Goal: Task Accomplishment & Management: Use online tool/utility

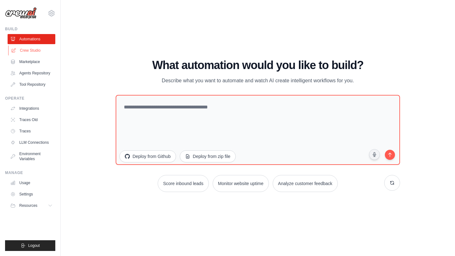
click at [21, 46] on link "Crew Studio" at bounding box center [32, 50] width 48 height 10
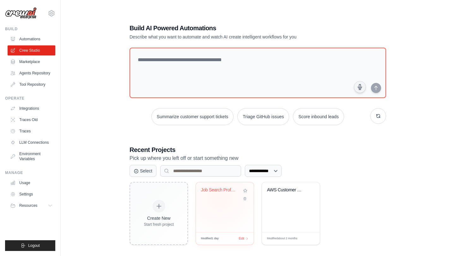
click at [220, 198] on div "Job Search Professional Research Au..." at bounding box center [225, 195] width 48 height 15
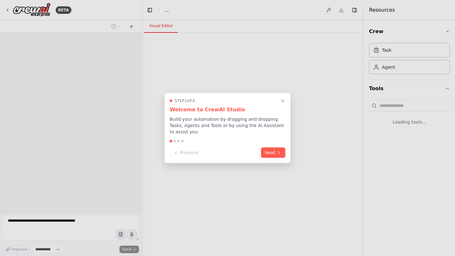
select select "****"
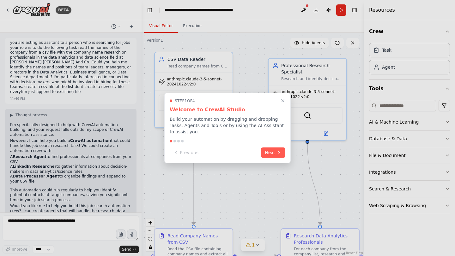
scroll to position [934, 0]
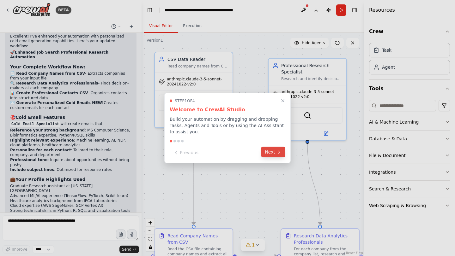
click at [278, 152] on icon at bounding box center [278, 152] width 5 height 5
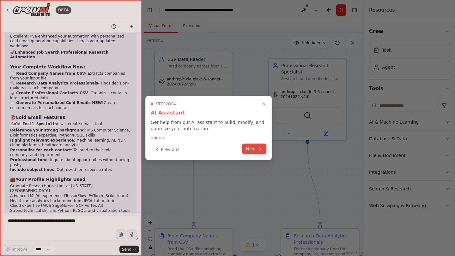
click at [260, 151] on icon at bounding box center [259, 149] width 5 height 5
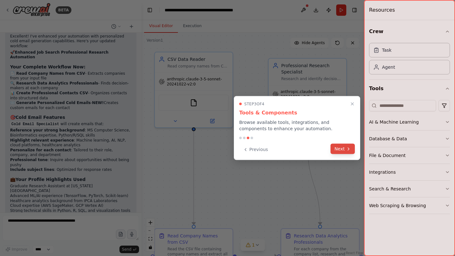
click at [350, 150] on icon at bounding box center [348, 149] width 5 height 5
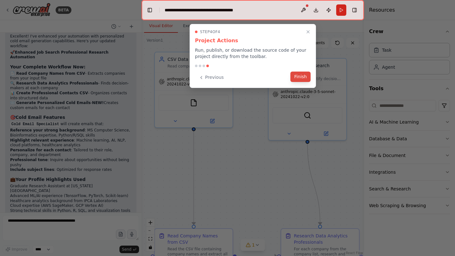
click at [303, 77] on button "Finish" at bounding box center [300, 77] width 20 height 10
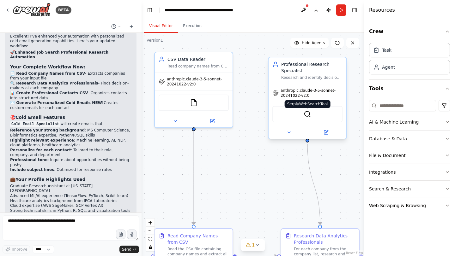
click at [307, 116] on img at bounding box center [307, 115] width 8 height 8
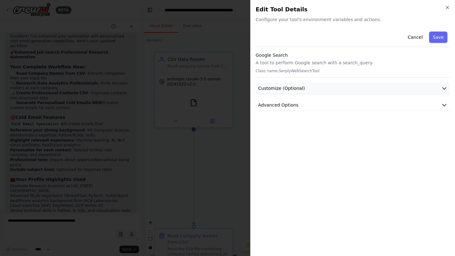
click at [307, 87] on button "Customize (Optional)" at bounding box center [352, 89] width 194 height 12
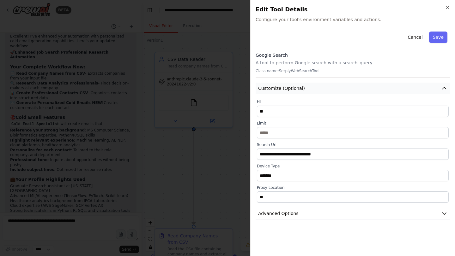
click at [307, 87] on button "Customize (Optional)" at bounding box center [352, 89] width 194 height 12
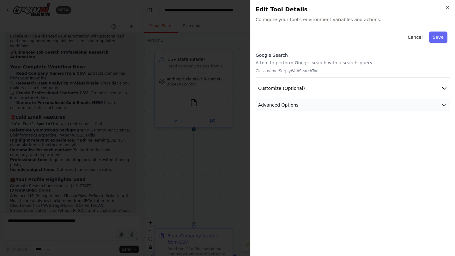
click at [302, 110] on button "Advanced Options" at bounding box center [352, 105] width 194 height 12
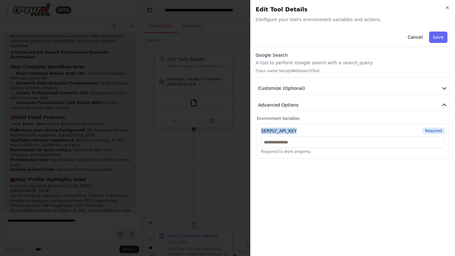
drag, startPoint x: 301, startPoint y: 132, endPoint x: 260, endPoint y: 129, distance: 41.4
click at [260, 129] on div "SERPLY_API_KEY Required Required to work properly." at bounding box center [353, 141] width 192 height 35
copy div "SERPLY_API_KEY"
click at [313, 143] on input "text" at bounding box center [352, 142] width 183 height 11
paste input "**********"
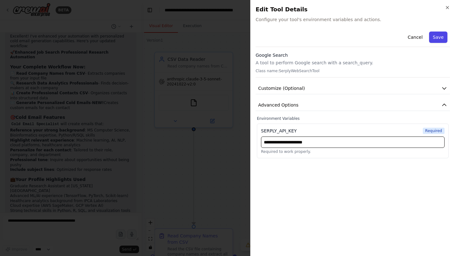
type input "**********"
click at [441, 39] on button "Save" at bounding box center [438, 37] width 18 height 11
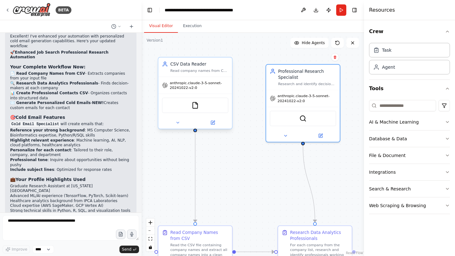
click at [195, 109] on div "FileReadTool" at bounding box center [195, 105] width 66 height 15
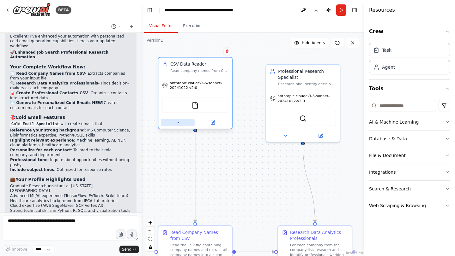
click at [179, 124] on icon at bounding box center [177, 122] width 5 height 5
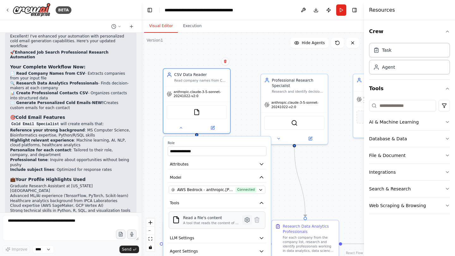
click at [247, 223] on icon at bounding box center [247, 220] width 7 height 7
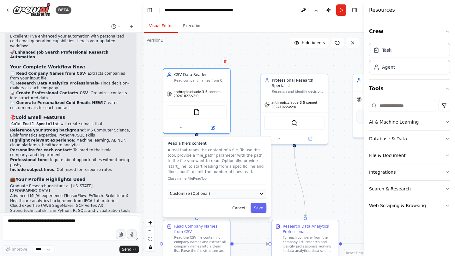
click at [231, 195] on button "Customize (Optional)" at bounding box center [217, 194] width 99 height 10
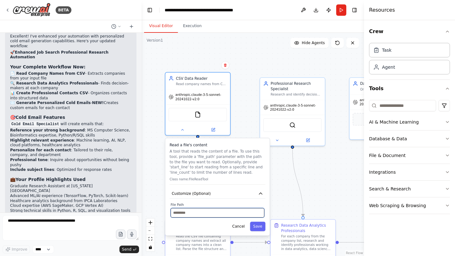
click at [206, 212] on input "text" at bounding box center [217, 212] width 93 height 9
paste input "**********"
type input "**********"
click at [260, 230] on button "Save" at bounding box center [257, 226] width 15 height 9
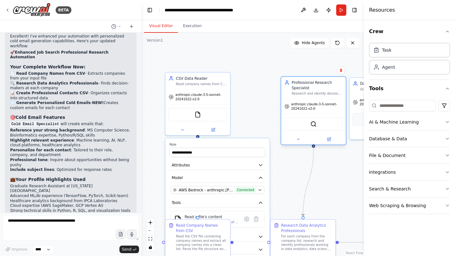
drag, startPoint x: 304, startPoint y: 84, endPoint x: 326, endPoint y: 85, distance: 22.4
click at [326, 85] on div "Professional Research Specialist" at bounding box center [316, 85] width 51 height 10
click at [301, 11] on button at bounding box center [303, 9] width 10 height 11
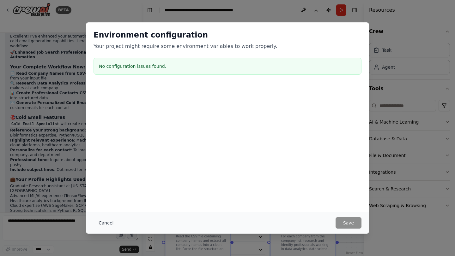
click at [107, 221] on button "Cancel" at bounding box center [105, 223] width 25 height 11
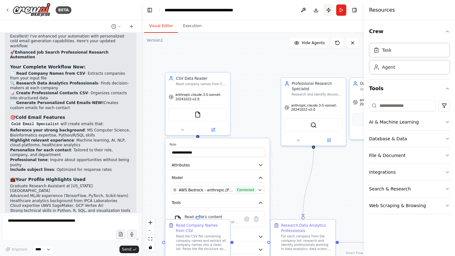
click at [330, 9] on button "Publish" at bounding box center [328, 9] width 10 height 11
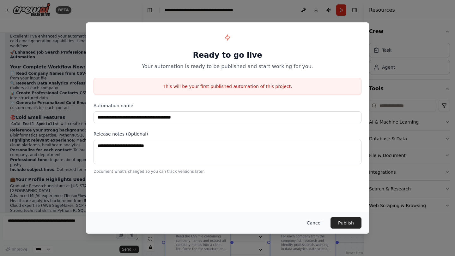
click at [311, 223] on button "Cancel" at bounding box center [314, 223] width 25 height 11
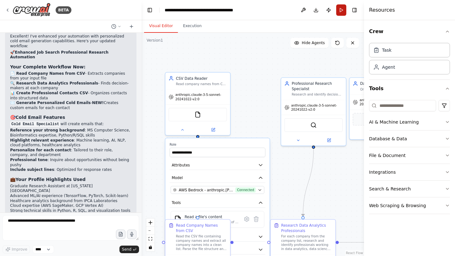
click at [343, 13] on button "Run" at bounding box center [341, 9] width 10 height 11
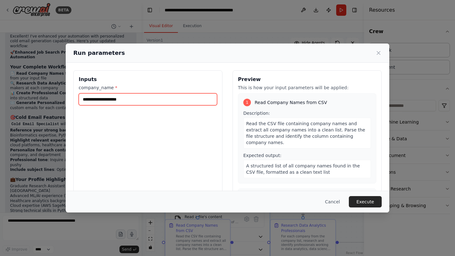
click at [167, 100] on input "company_name *" at bounding box center [148, 99] width 138 height 12
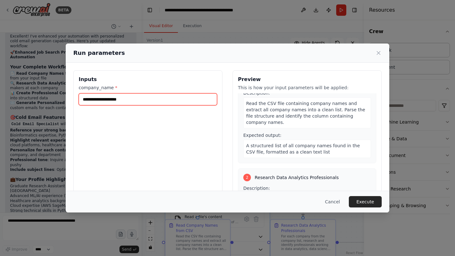
scroll to position [0, 0]
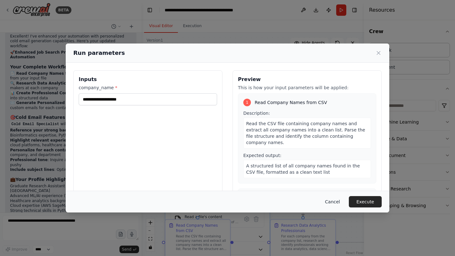
click at [333, 204] on button "Cancel" at bounding box center [332, 201] width 25 height 11
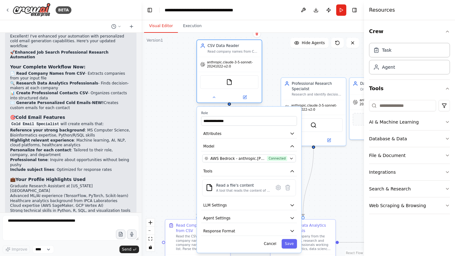
drag, startPoint x: 196, startPoint y: 79, endPoint x: 226, endPoint y: 50, distance: 42.0
click at [226, 50] on div "CSV Data Reader Read company names from CSV files and extract the list of compa…" at bounding box center [232, 48] width 51 height 10
click at [288, 221] on button "Agent Settings" at bounding box center [249, 219] width 96 height 10
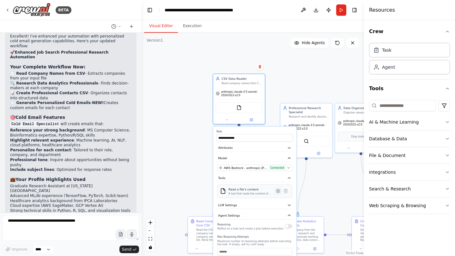
click at [280, 193] on icon at bounding box center [277, 191] width 5 height 5
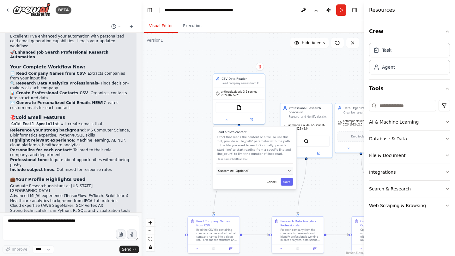
click at [258, 170] on button "Customize (Optional)" at bounding box center [254, 171] width 76 height 8
click at [288, 200] on button "Save" at bounding box center [287, 198] width 12 height 8
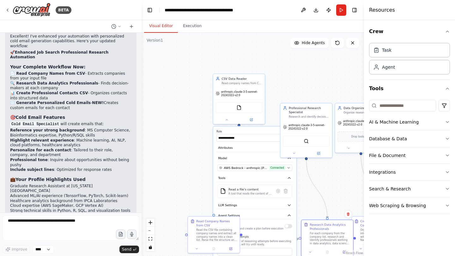
drag, startPoint x: 286, startPoint y: 225, endPoint x: 314, endPoint y: 228, distance: 28.8
click at [314, 228] on div "Research Data Analytics Professionals" at bounding box center [330, 227] width 41 height 9
drag, startPoint x: 210, startPoint y: 234, endPoint x: 184, endPoint y: 240, distance: 26.8
click at [184, 240] on div "Read the CSV file containing company names and extract all company names into a…" at bounding box center [191, 239] width 41 height 14
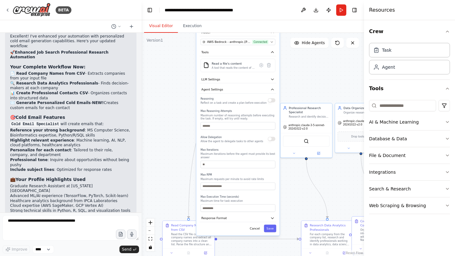
drag, startPoint x: 262, startPoint y: 222, endPoint x: 245, endPoint y: 96, distance: 127.2
click at [245, 96] on div "**********" at bounding box center [237, 118] width 83 height 235
click at [272, 228] on button "Save" at bounding box center [270, 229] width 12 height 8
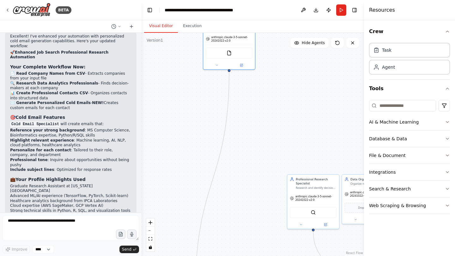
drag, startPoint x: 240, startPoint y: 129, endPoint x: 247, endPoint y: 200, distance: 71.7
click at [247, 200] on div ".deletable-edge-delete-btn { width: 20px; height: 20px; border: 0px solid #ffff…" at bounding box center [252, 145] width 222 height 224
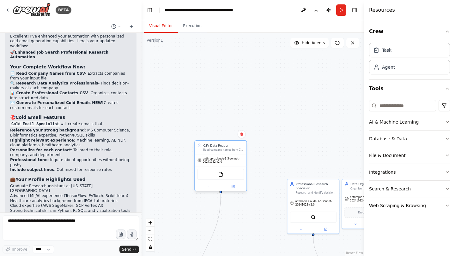
drag, startPoint x: 218, startPoint y: 40, endPoint x: 208, endPoint y: 162, distance: 122.0
click at [208, 162] on span "anthropic.claude-3-5-sonnet-20241022-v2:0" at bounding box center [223, 160] width 41 height 7
click at [66, 222] on textarea at bounding box center [71, 228] width 136 height 25
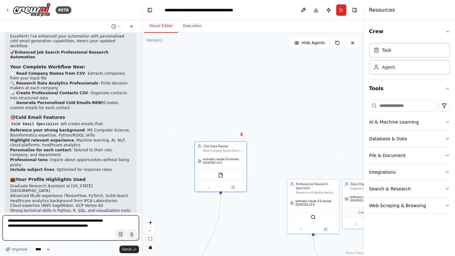
type textarea "**********"
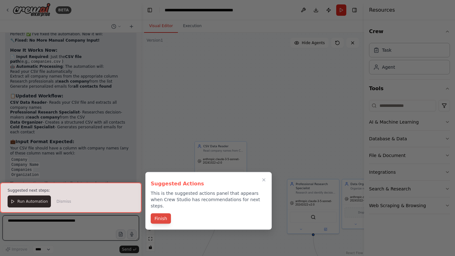
scroll to position [1377, 0]
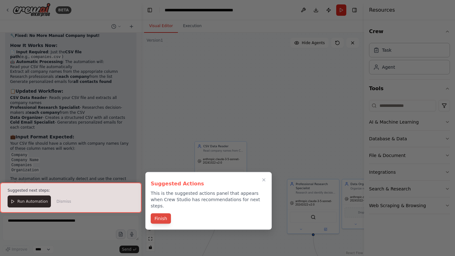
click at [159, 214] on button "Finish" at bounding box center [161, 219] width 20 height 10
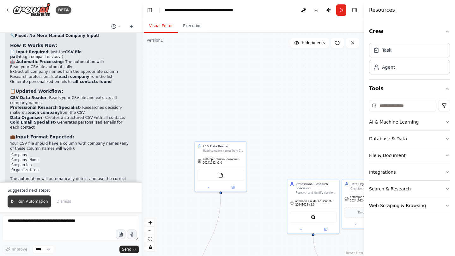
click at [39, 202] on span "Run Automation" at bounding box center [32, 201] width 31 height 5
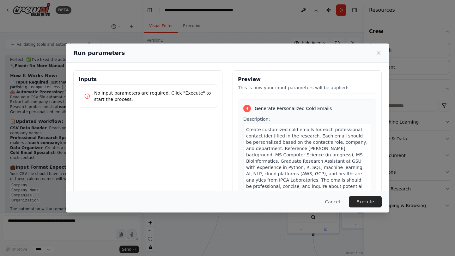
scroll to position [394, 0]
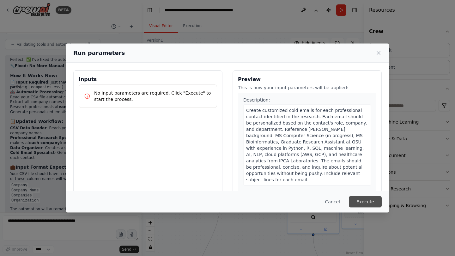
click at [362, 203] on button "Execute" at bounding box center [365, 201] width 33 height 11
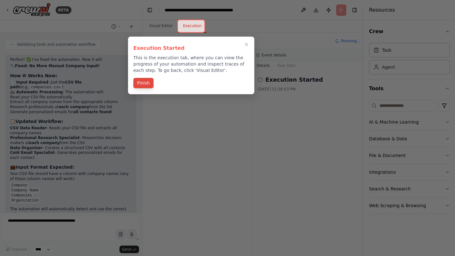
click at [143, 81] on button "Finish" at bounding box center [143, 83] width 20 height 10
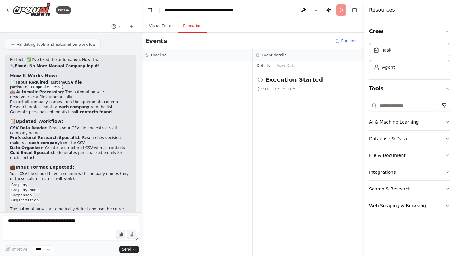
click at [259, 80] on icon at bounding box center [260, 79] width 5 height 5
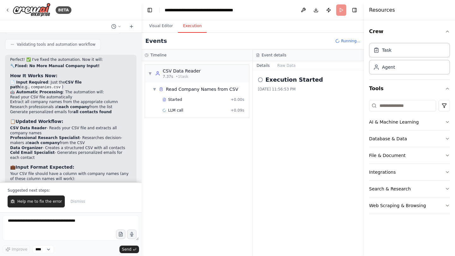
scroll to position [1377, 0]
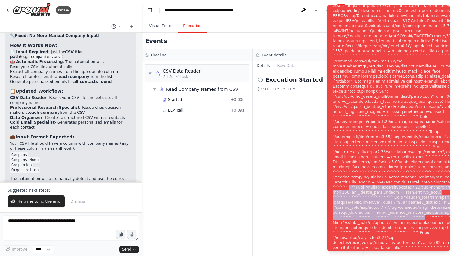
drag, startPoint x: 378, startPoint y: 214, endPoint x: 402, endPoint y: 253, distance: 45.8
click at [402, 253] on ol "Execution Error" at bounding box center [388, 128] width 133 height 256
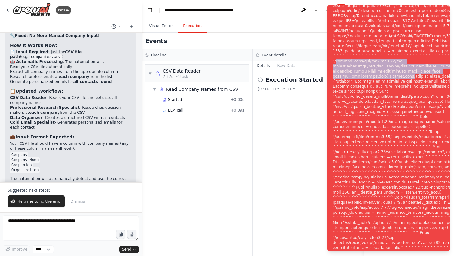
drag, startPoint x: 335, startPoint y: 66, endPoint x: 353, endPoint y: 85, distance: 26.1
click at [353, 85] on div "Notifications (F8)" at bounding box center [408, 131] width 153 height 621
click at [350, 86] on div "Notifications (F8)" at bounding box center [408, 131] width 153 height 621
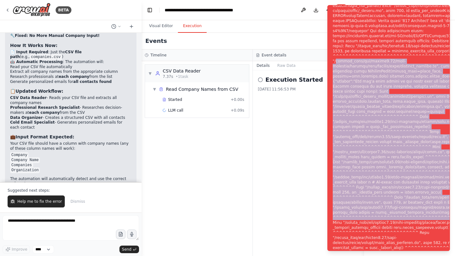
drag, startPoint x: 335, startPoint y: 67, endPoint x: 425, endPoint y: 251, distance: 204.9
click at [425, 251] on div "Notifications (F8)" at bounding box center [408, 131] width 153 height 621
copy div "shared_venv/lib/python3.12/site-packages/litellm/llms/bedrock/chat/converse_han…"
click at [46, 199] on button "Help me to fix the error" at bounding box center [36, 202] width 57 height 12
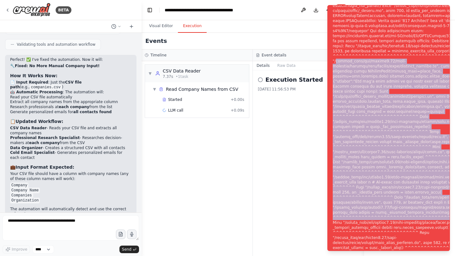
scroll to position [1363, 0]
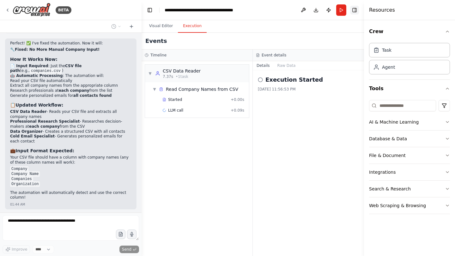
click at [353, 11] on button "Toggle Right Sidebar" at bounding box center [354, 10] width 9 height 9
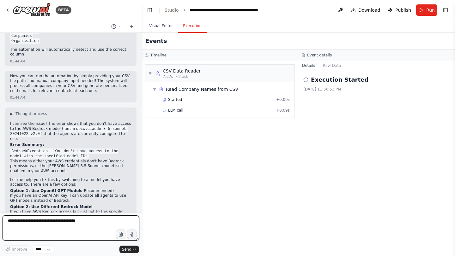
scroll to position [1513, 0]
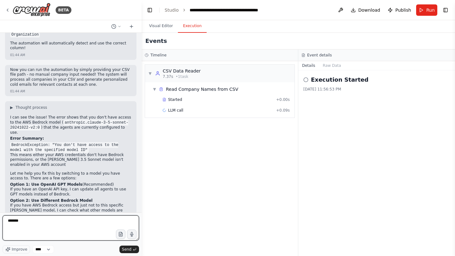
type textarea "********"
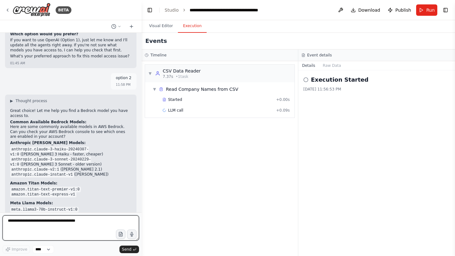
scroll to position [1721, 0]
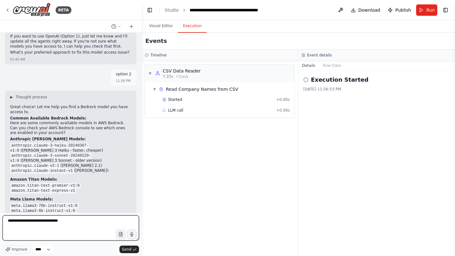
type textarea "**********"
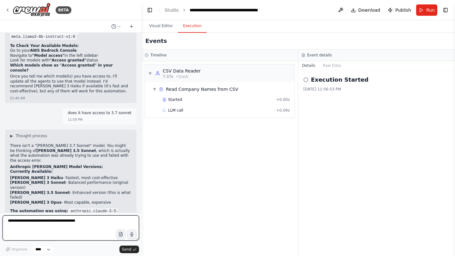
scroll to position [1900, 0]
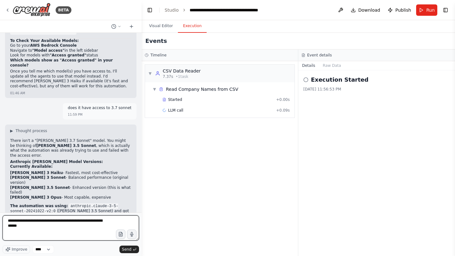
type textarea "**********"
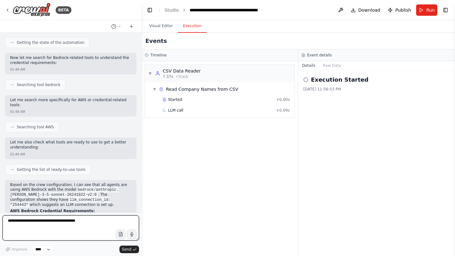
scroll to position [2224, 0]
